Goal: Information Seeking & Learning: Learn about a topic

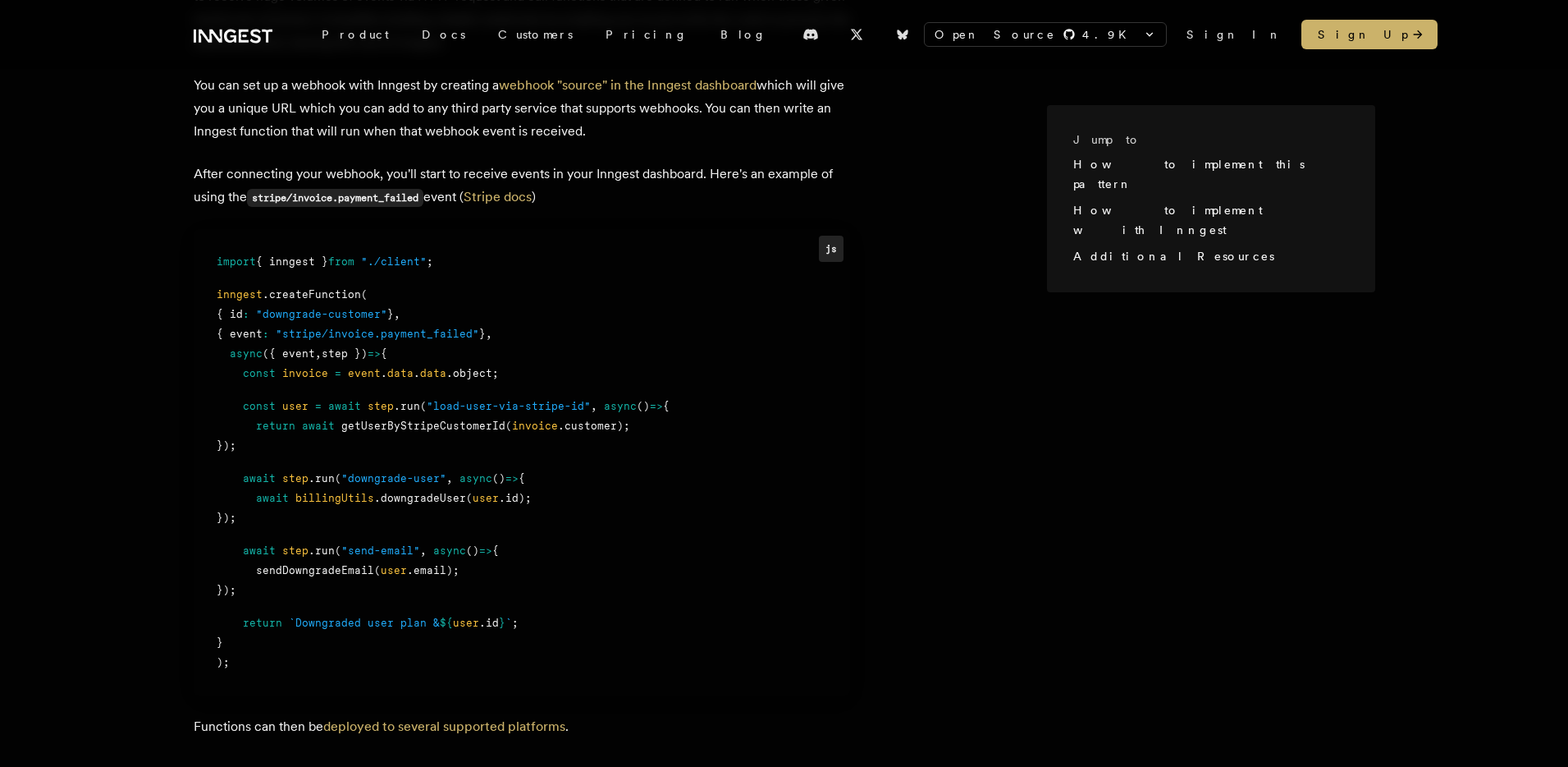
scroll to position [1208, 0]
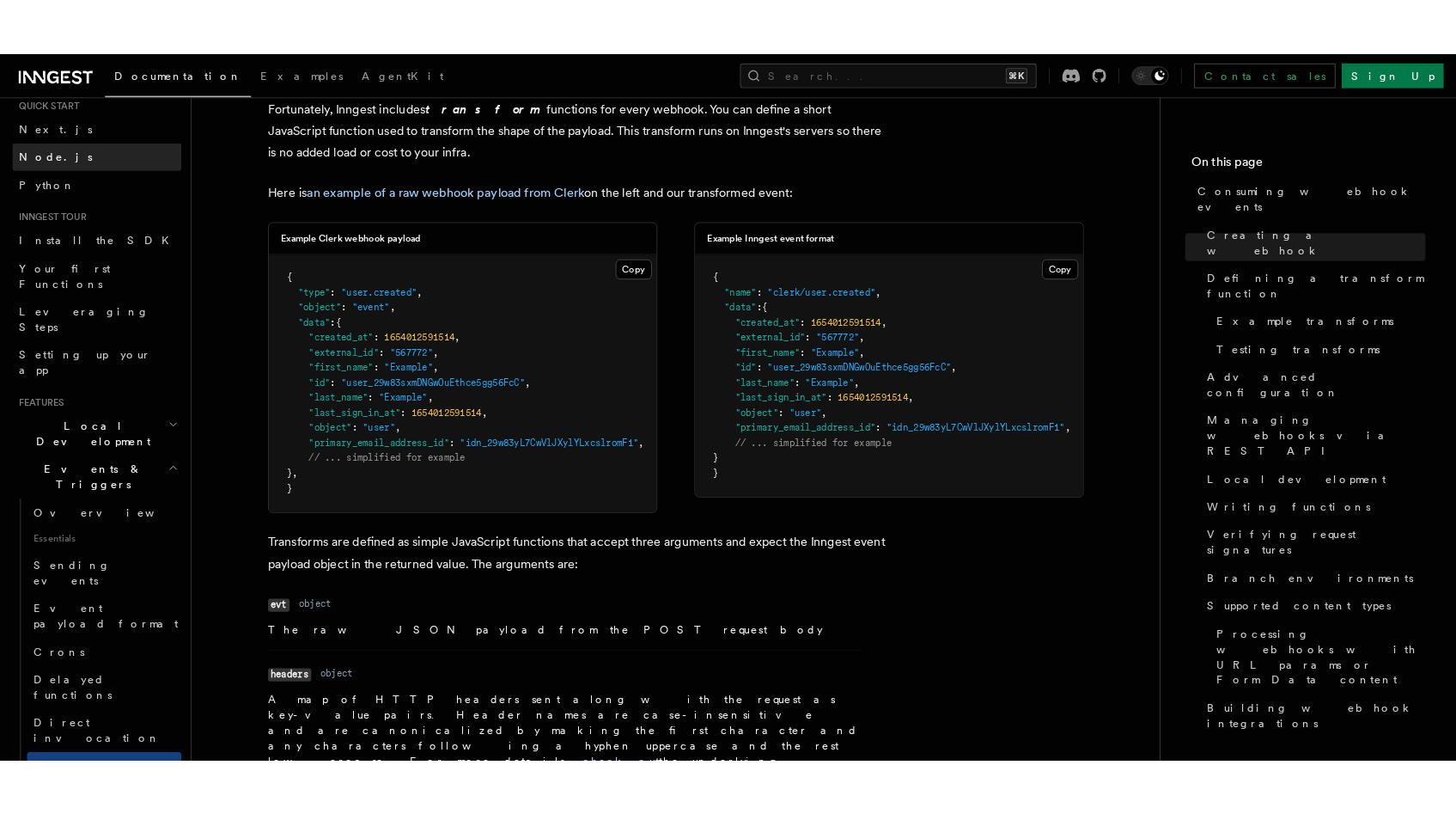
scroll to position [56, 0]
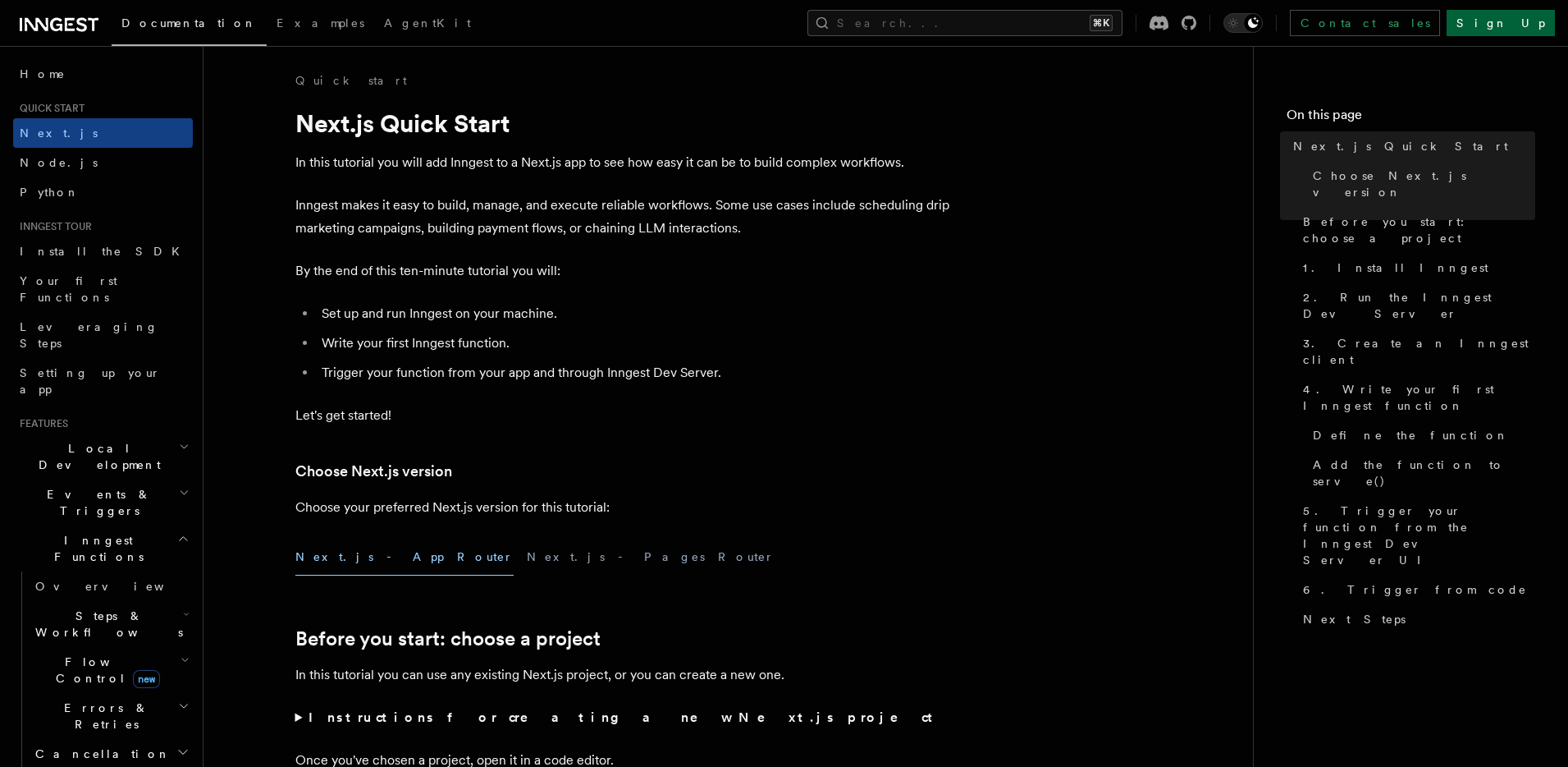
click at [1518, 22] on link "Sign Up" at bounding box center [1501, 23] width 108 height 26
